Goal: Find specific page/section: Find specific page/section

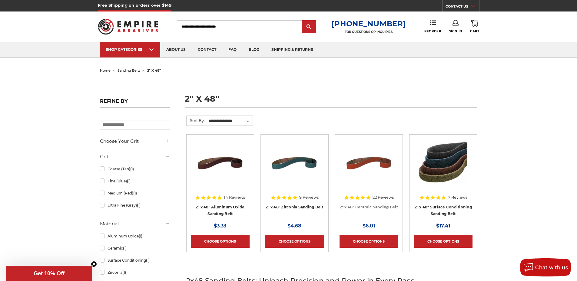
click at [371, 205] on link "2" x 48" Ceramic Sanding Belt" at bounding box center [369, 207] width 58 height 5
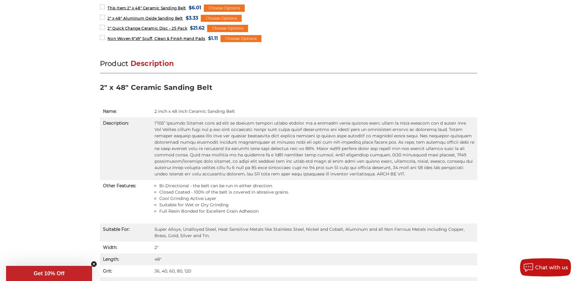
scroll to position [333, 0]
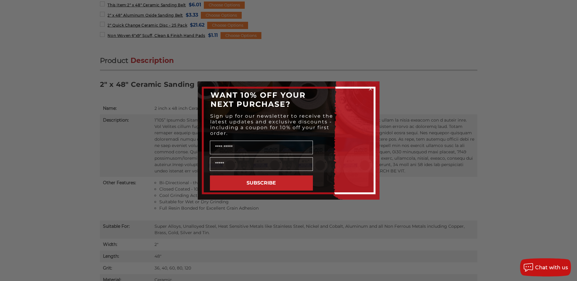
click at [368, 89] on circle "Close dialog" at bounding box center [370, 89] width 6 height 6
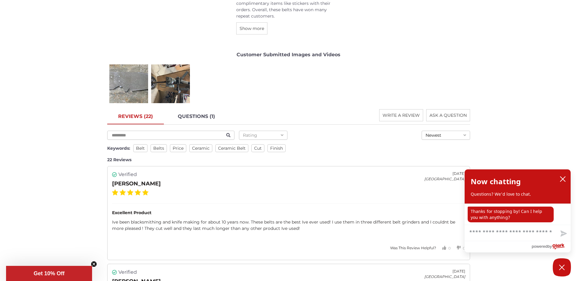
scroll to position [818, 0]
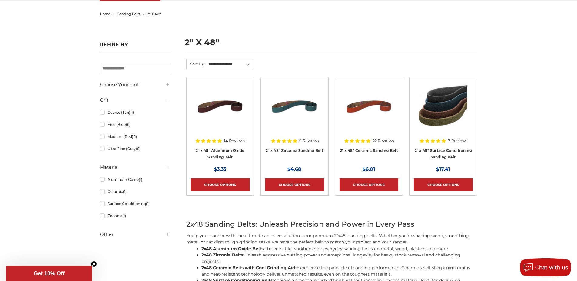
scroll to position [61, 0]
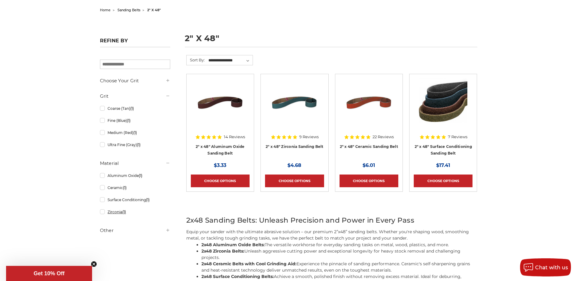
click at [114, 213] on link "Zirconia (1)" at bounding box center [135, 212] width 70 height 11
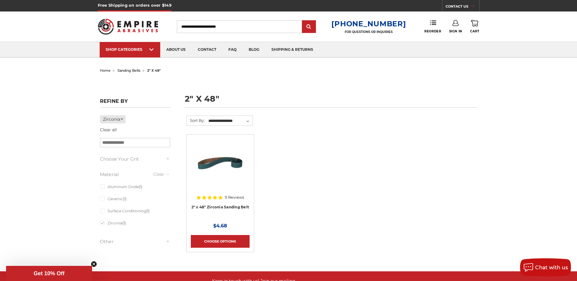
scroll to position [61, 0]
